Goal: Task Accomplishment & Management: Manage account settings

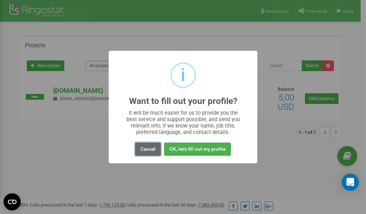
click at [149, 149] on button "Cancel" at bounding box center [148, 149] width 26 height 13
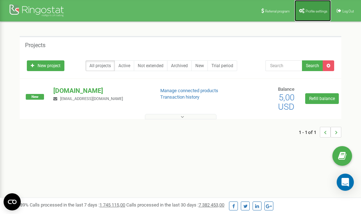
click at [307, 10] on span "Profile settings" at bounding box center [316, 11] width 22 height 4
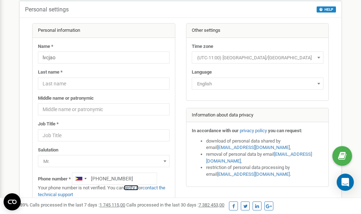
click at [135, 187] on link "verify it" at bounding box center [131, 187] width 15 height 5
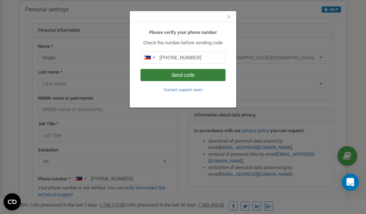
click at [187, 76] on button "Send code" at bounding box center [182, 75] width 85 height 12
